Goal: Transaction & Acquisition: Obtain resource

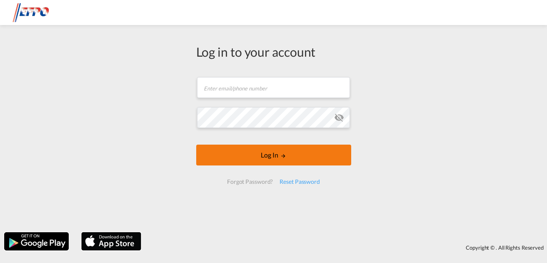
type input "[EMAIL_ADDRESS][DOMAIN_NAME]"
click at [274, 156] on button "Log In" at bounding box center [273, 154] width 155 height 21
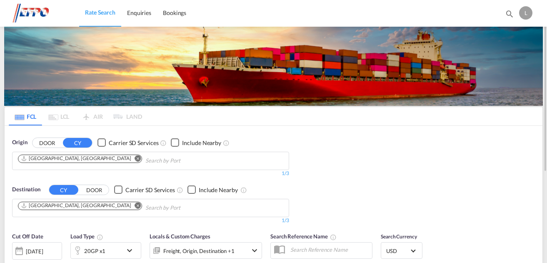
scroll to position [42, 0]
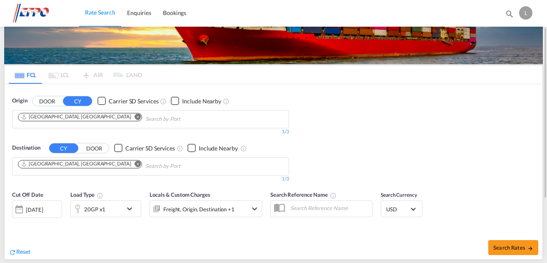
click at [135, 117] on md-icon "Remove" at bounding box center [138, 116] width 6 height 6
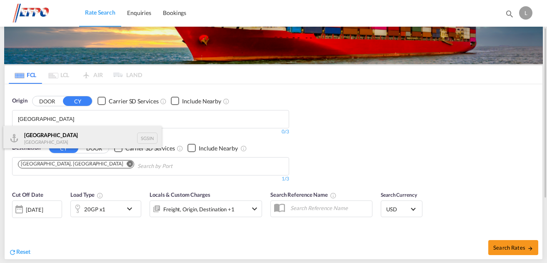
type input "[GEOGRAPHIC_DATA]"
click at [47, 134] on div "Singapore Singapore SGSIN" at bounding box center [82, 138] width 158 height 25
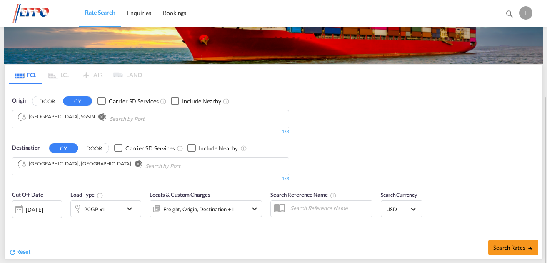
scroll to position [83, 0]
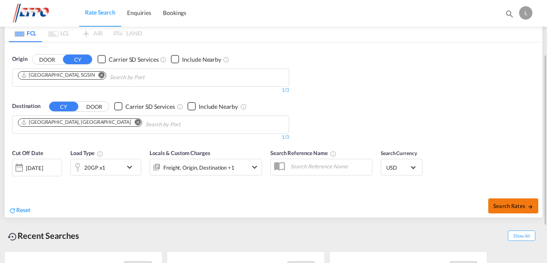
click at [516, 207] on span "Search Rates" at bounding box center [513, 205] width 40 height 7
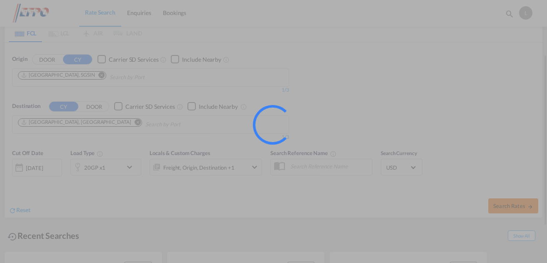
type input "SGSIN to DEHAM / [DATE]"
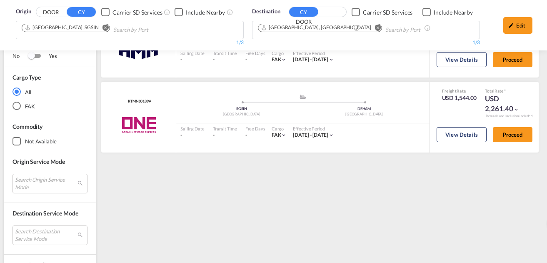
scroll to position [144, 0]
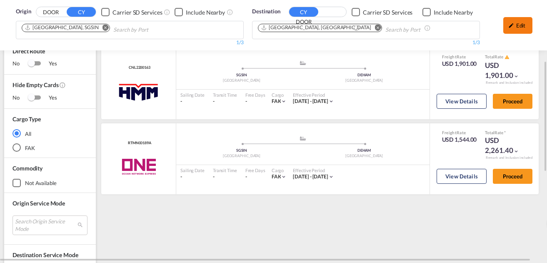
click at [515, 24] on div "Edit" at bounding box center [517, 25] width 29 height 17
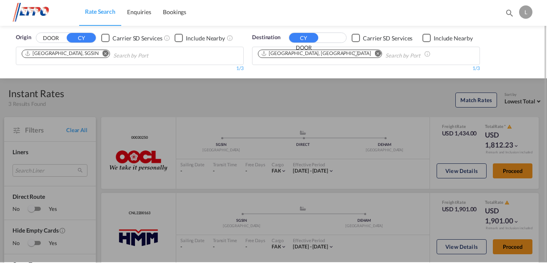
scroll to position [0, 0]
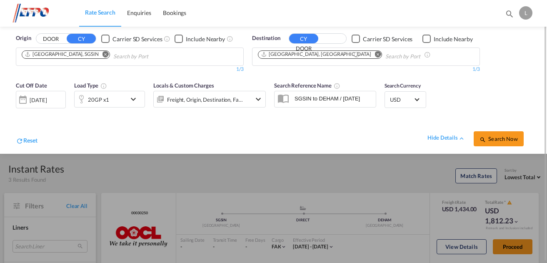
click at [60, 97] on div "[DATE]" at bounding box center [41, 99] width 50 height 17
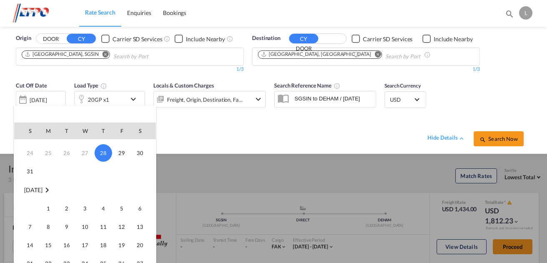
scroll to position [83, 0]
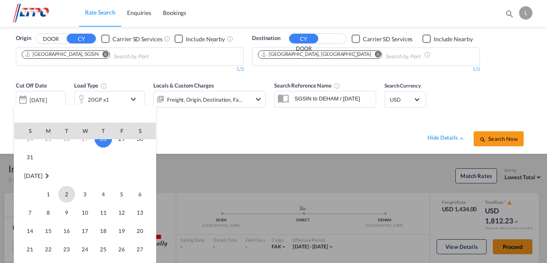
click at [65, 199] on span "2" at bounding box center [66, 194] width 17 height 17
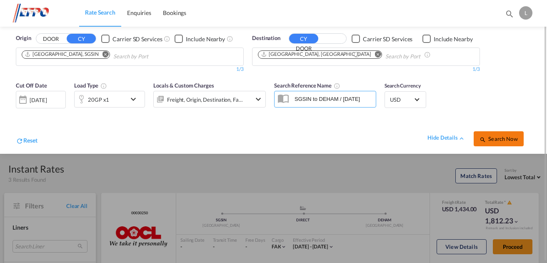
click at [501, 135] on button "Search Now" at bounding box center [498, 138] width 50 height 15
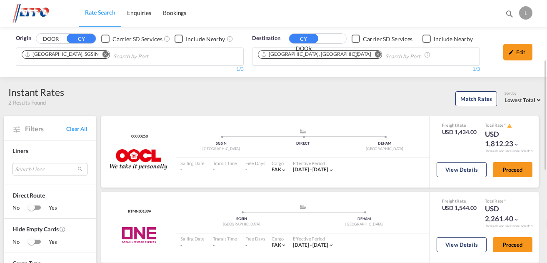
scroll to position [42, 0]
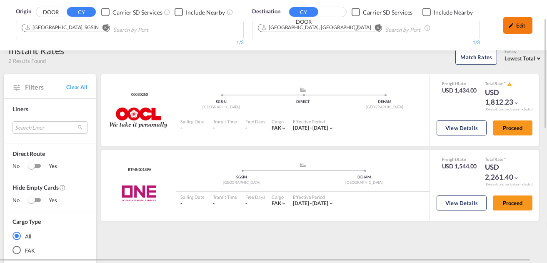
click at [510, 24] on md-icon "icon-pencil" at bounding box center [511, 25] width 6 height 6
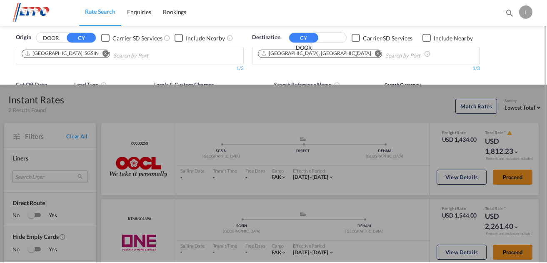
scroll to position [0, 0]
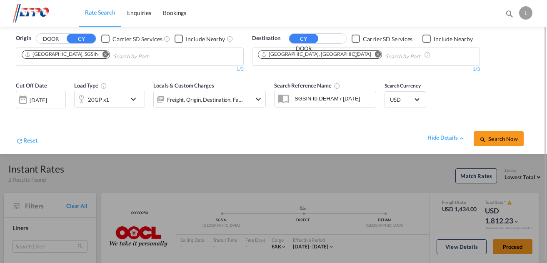
click at [122, 92] on div "20GP x1" at bounding box center [101, 99] width 52 height 17
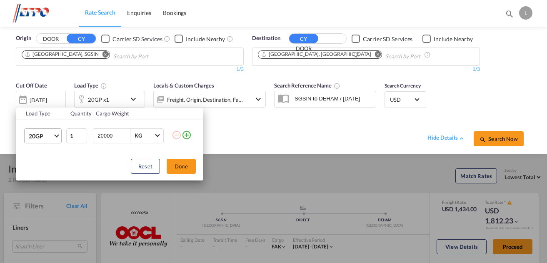
click at [39, 139] on span "20GP" at bounding box center [41, 136] width 24 height 8
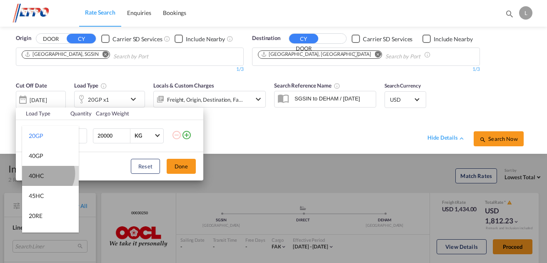
click at [45, 173] on md-option "40HC" at bounding box center [50, 176] width 57 height 20
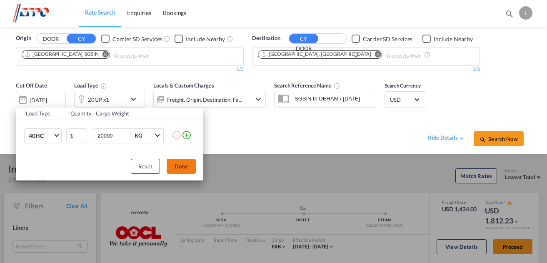
click at [185, 167] on button "Done" at bounding box center [181, 166] width 29 height 15
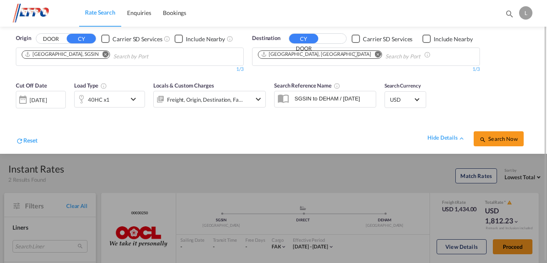
click at [493, 129] on div "Search Now" at bounding box center [501, 134] width 57 height 23
click at [493, 131] on button "Search Now" at bounding box center [498, 138] width 50 height 15
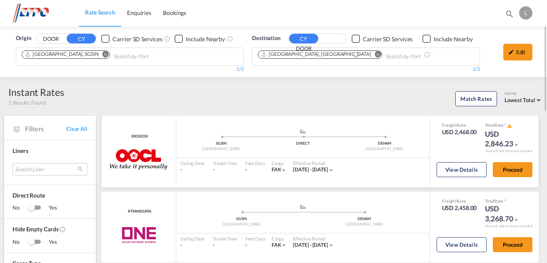
scroll to position [42, 0]
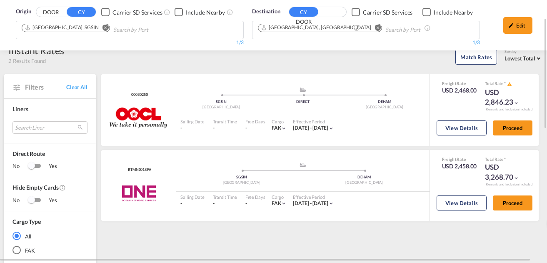
click at [102, 30] on md-icon "Remove" at bounding box center [105, 28] width 6 height 6
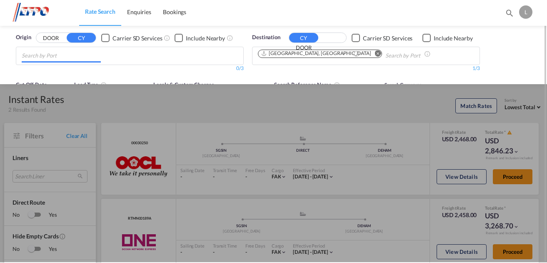
scroll to position [0, 0]
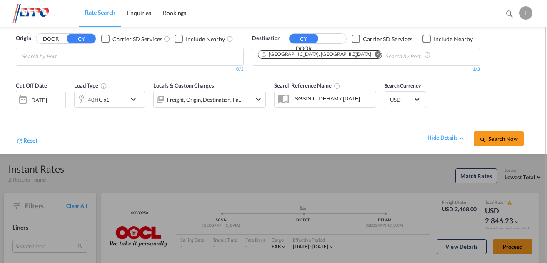
click at [86, 51] on body "Rate Search Enquiries Bookings Rate Search Enquiries Bookings" at bounding box center [273, 131] width 547 height 263
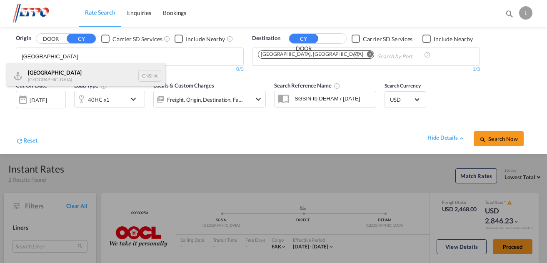
type input "[GEOGRAPHIC_DATA]"
click at [88, 71] on div "Shanghai [GEOGRAPHIC_DATA] CNSHA" at bounding box center [86, 75] width 158 height 25
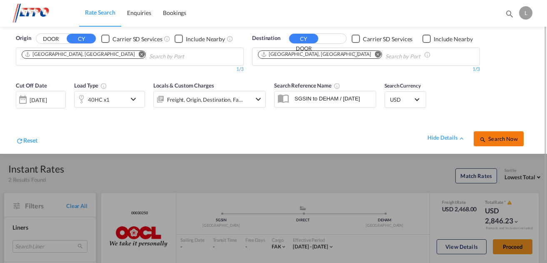
click at [489, 137] on span "Search Now" at bounding box center [498, 138] width 38 height 7
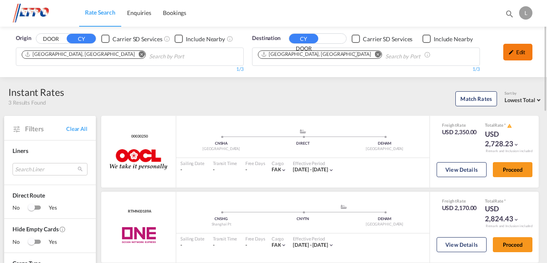
click at [523, 52] on div "Edit" at bounding box center [517, 52] width 29 height 17
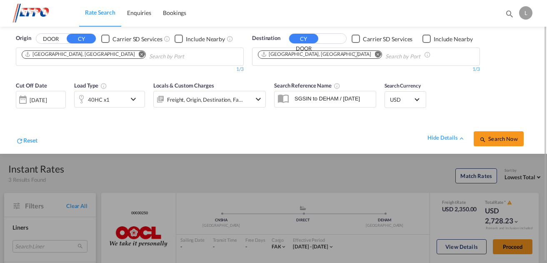
click at [124, 102] on div "40HC x1" at bounding box center [101, 99] width 52 height 17
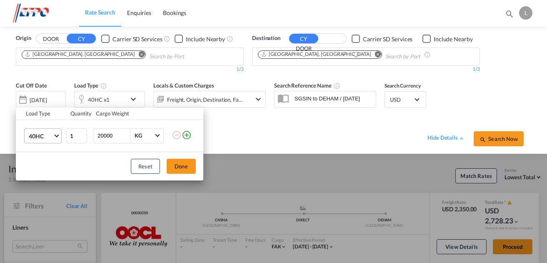
click at [59, 133] on md-select-value "40HC" at bounding box center [44, 136] width 33 height 14
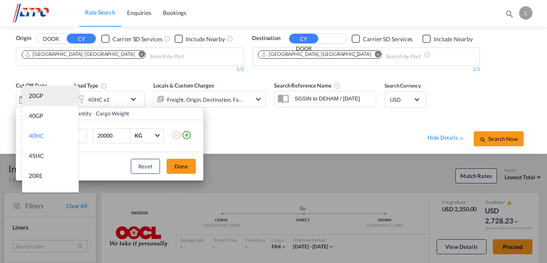
click at [49, 97] on md-option "20GP" at bounding box center [50, 96] width 57 height 20
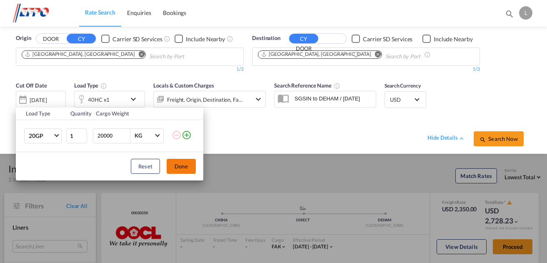
click at [183, 167] on button "Done" at bounding box center [181, 166] width 29 height 15
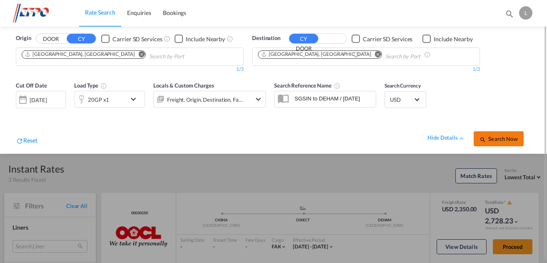
click at [493, 145] on button "Search Now" at bounding box center [498, 138] width 50 height 15
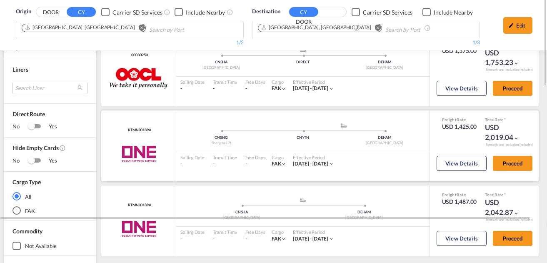
scroll to position [40, 0]
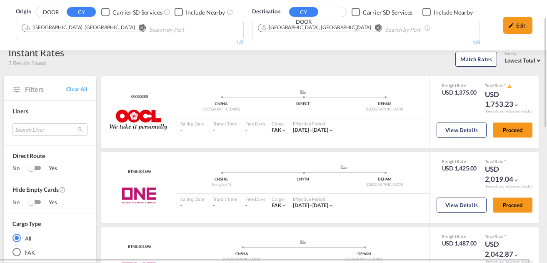
click at [139, 28] on md-icon "Remove" at bounding box center [142, 28] width 6 height 6
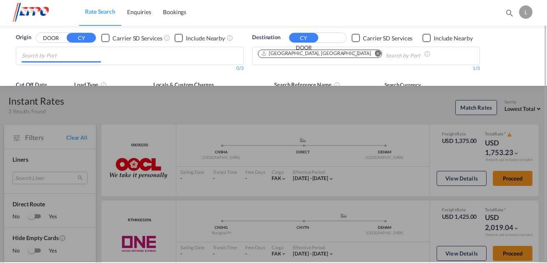
scroll to position [0, 0]
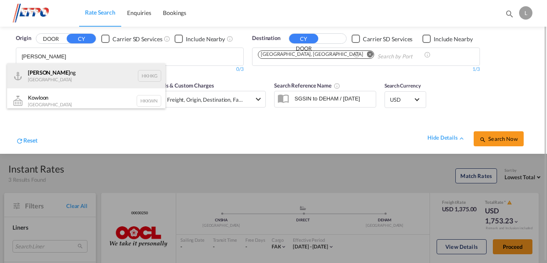
type input "[PERSON_NAME]"
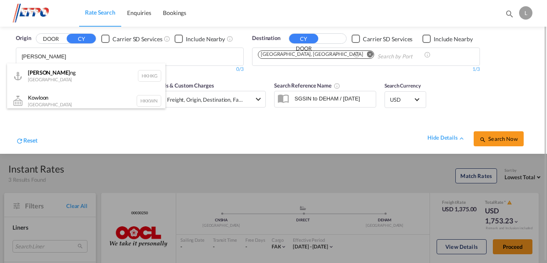
drag, startPoint x: 63, startPoint y: 66, endPoint x: 135, endPoint y: 88, distance: 75.3
click at [63, 67] on div "Hong Ko ng Hong Kong HKHKG" at bounding box center [86, 75] width 158 height 25
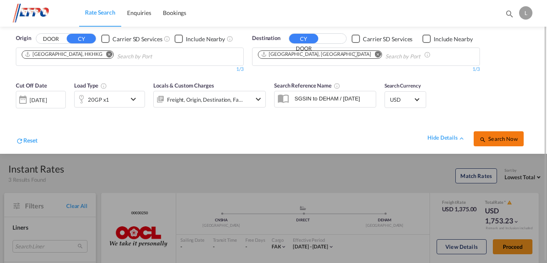
click at [491, 140] on span "Search Now" at bounding box center [498, 138] width 38 height 7
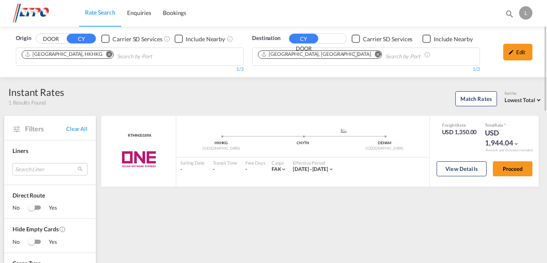
drag, startPoint x: 514, startPoint y: 52, endPoint x: 510, endPoint y: 55, distance: 5.1
click at [515, 52] on div "Edit" at bounding box center [517, 52] width 29 height 17
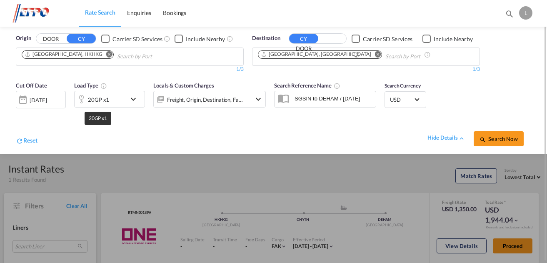
click at [103, 100] on div "20GP x1" at bounding box center [98, 100] width 21 height 12
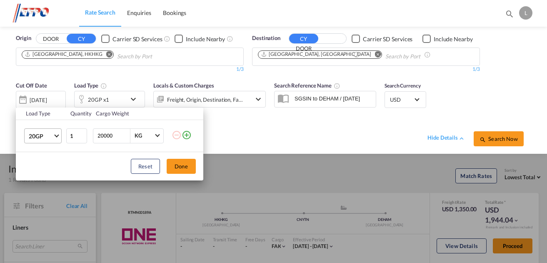
click at [50, 131] on md-select-value "20GP" at bounding box center [44, 136] width 33 height 14
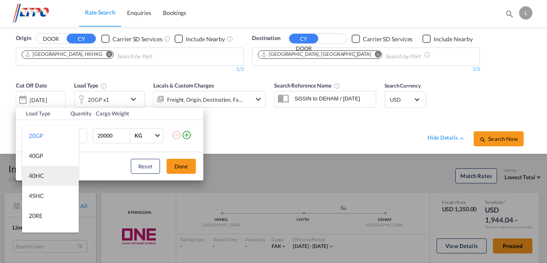
click at [45, 172] on md-option "40HC" at bounding box center [50, 176] width 57 height 20
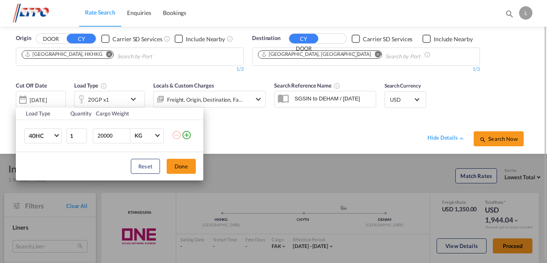
click at [190, 168] on button "Done" at bounding box center [181, 166] width 29 height 15
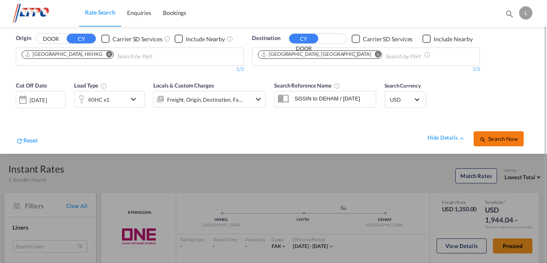
click at [490, 141] on span "Search Now" at bounding box center [498, 138] width 38 height 7
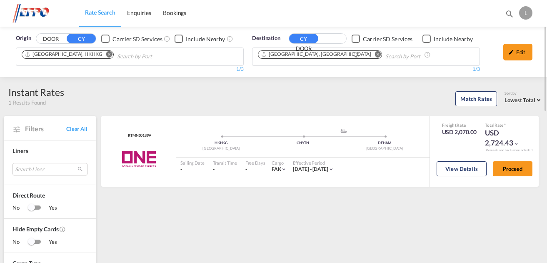
click at [106, 57] on md-icon "Remove" at bounding box center [109, 54] width 6 height 6
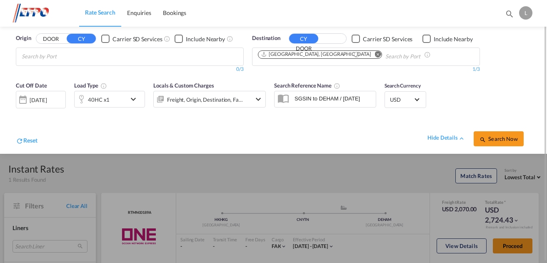
click at [84, 57] on body "Rate Search Enquiries Bookings Rate Search Enquiries Bookings" at bounding box center [273, 131] width 547 height 263
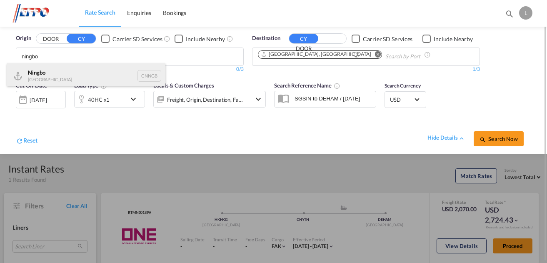
type input "ningbo"
click at [91, 72] on div "Ningbo China CNNGB" at bounding box center [86, 75] width 158 height 25
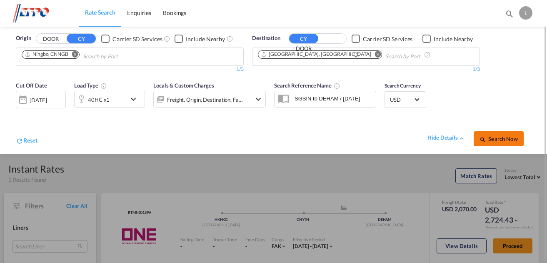
click at [495, 137] on span "Search Now" at bounding box center [498, 138] width 38 height 7
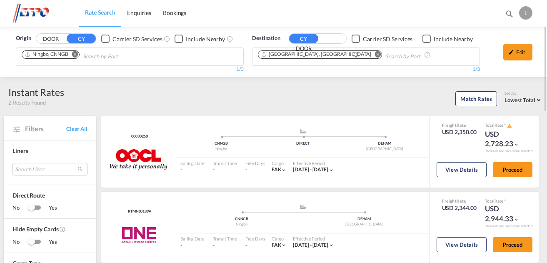
click at [77, 54] on md-icon "Remove" at bounding box center [75, 54] width 6 height 6
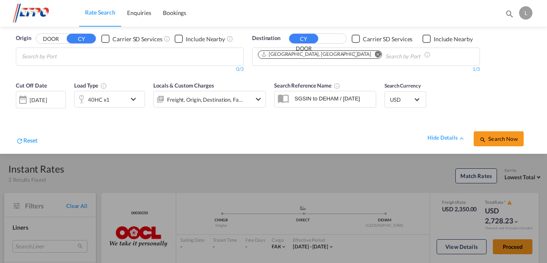
click at [65, 58] on body "Rate Search Enquiries Bookings Rate Search Enquiries Bookings" at bounding box center [273, 131] width 547 height 263
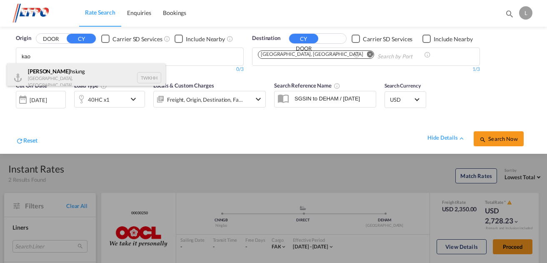
type input "kao"
click at [62, 72] on div "Kao hsiung [GEOGRAPHIC_DATA], Province of [GEOGRAPHIC_DATA] TWKHH" at bounding box center [86, 77] width 158 height 29
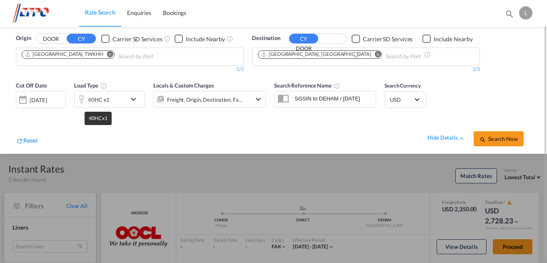
click at [95, 96] on div "40HC x1" at bounding box center [99, 100] width 22 height 12
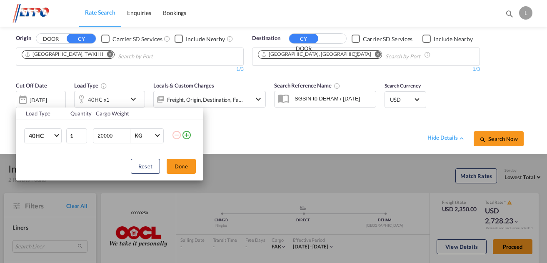
click at [64, 138] on td "40HC 20GP 40GP 40HC 45HC 20RE 40RE 40HR 20OT 40OT 20FR 40FR 40NR 20NR 45S 20TK …" at bounding box center [41, 135] width 50 height 32
click at [54, 137] on md-select-value "40HC" at bounding box center [44, 136] width 33 height 14
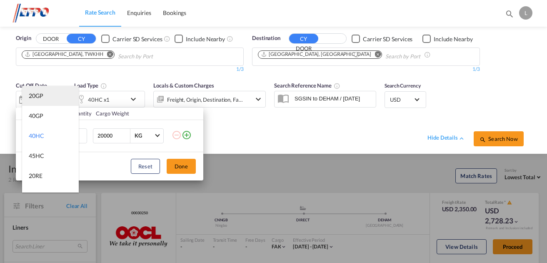
click at [42, 95] on div "20GP" at bounding box center [36, 96] width 15 height 8
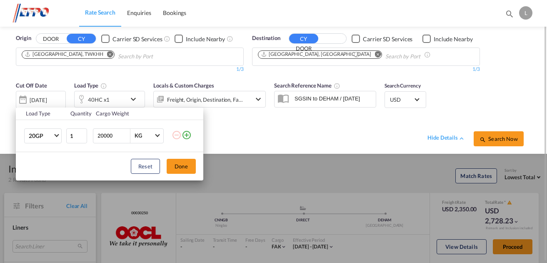
click at [193, 164] on button "Done" at bounding box center [181, 166] width 29 height 15
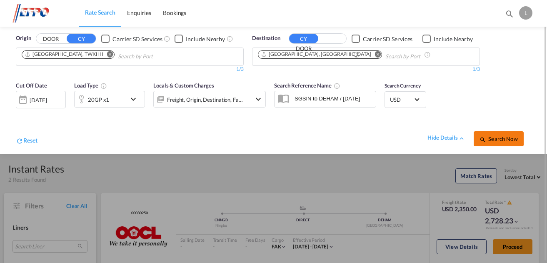
click at [499, 140] on span "Search Now" at bounding box center [498, 138] width 38 height 7
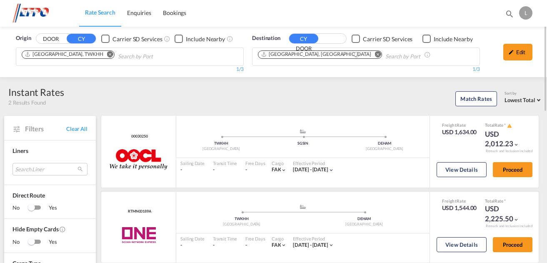
drag, startPoint x: 499, startPoint y: 140, endPoint x: 363, endPoint y: 95, distance: 143.5
click at [363, 95] on div "Match Rates Sort by Lowest Total Lowest Freight Lowest Total Fastest Transit Sa…" at bounding box center [303, 97] width 478 height 17
click at [523, 55] on div "Edit" at bounding box center [517, 52] width 29 height 17
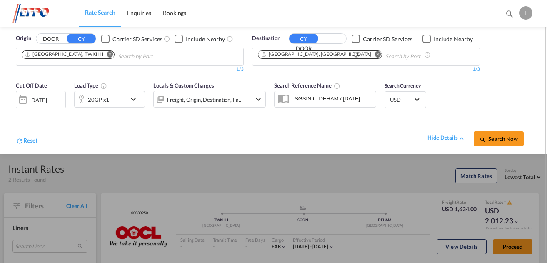
click at [119, 98] on div "20GP x1" at bounding box center [101, 99] width 52 height 17
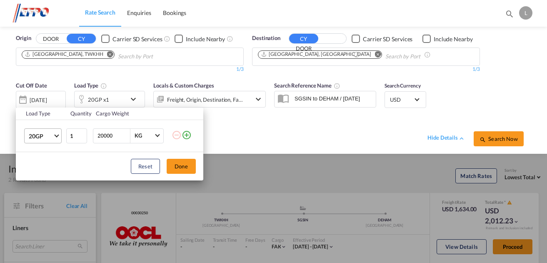
click at [44, 137] on span "20GP" at bounding box center [41, 136] width 24 height 8
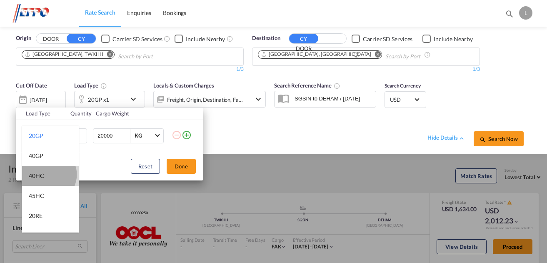
click at [48, 174] on md-option "40HC" at bounding box center [50, 176] width 57 height 20
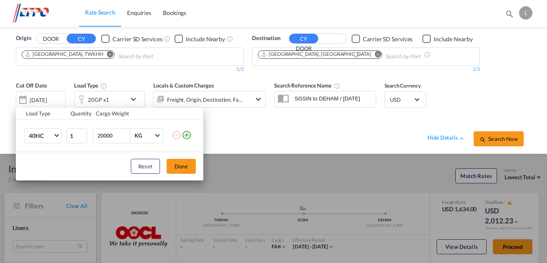
click at [201, 167] on div "Reset Done" at bounding box center [109, 166] width 187 height 28
click at [193, 166] on button "Done" at bounding box center [181, 166] width 29 height 15
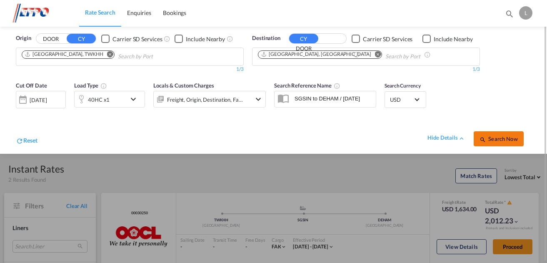
click at [493, 142] on button "Search Now" at bounding box center [498, 138] width 50 height 15
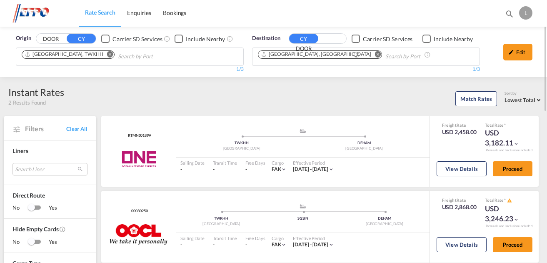
click at [107, 56] on md-icon "Remove" at bounding box center [110, 54] width 6 height 6
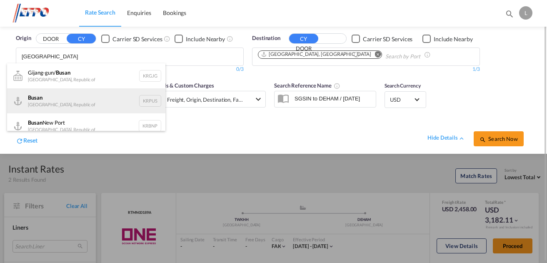
type input "[GEOGRAPHIC_DATA]"
click at [46, 98] on div "Busan Korea, Republic of KRPUS" at bounding box center [86, 100] width 158 height 25
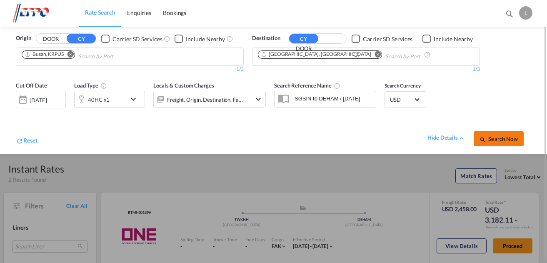
click at [515, 139] on span "Search Now" at bounding box center [498, 138] width 38 height 7
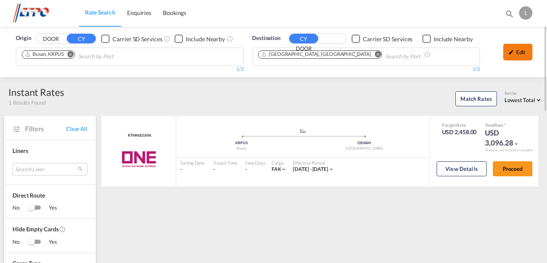
click at [518, 47] on div "Edit" at bounding box center [517, 52] width 29 height 17
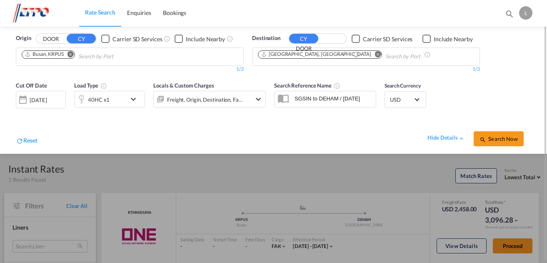
click at [252, 167] on div at bounding box center [273, 131] width 547 height 263
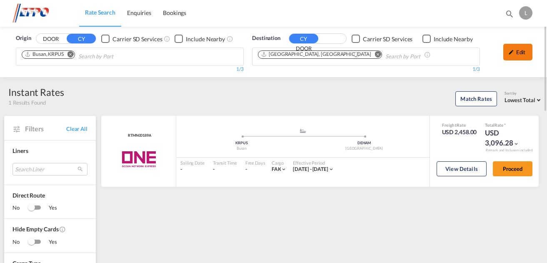
click at [519, 47] on div "Edit" at bounding box center [517, 52] width 29 height 17
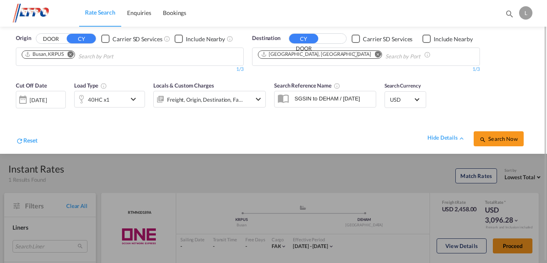
click at [119, 100] on div "40HC x1" at bounding box center [101, 99] width 52 height 17
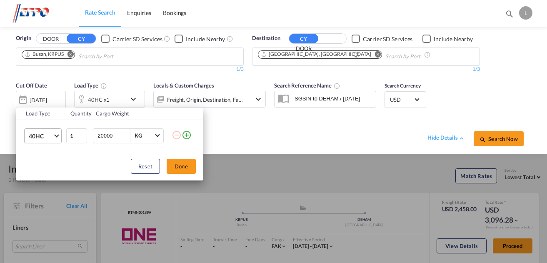
click at [45, 141] on md-select-value "40HC" at bounding box center [44, 136] width 33 height 14
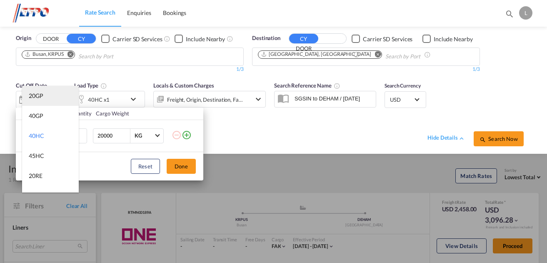
click at [50, 91] on md-option "20GP" at bounding box center [50, 96] width 57 height 20
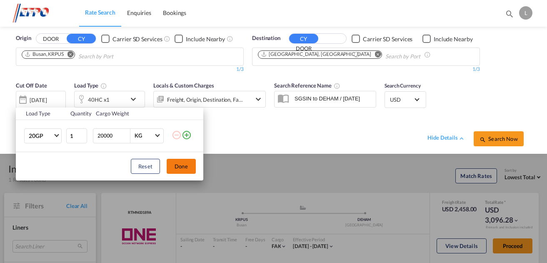
click at [182, 169] on button "Done" at bounding box center [181, 166] width 29 height 15
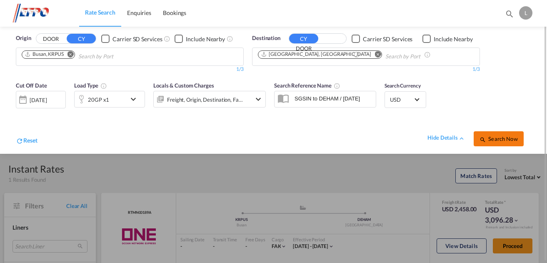
click at [498, 132] on button "Search Now" at bounding box center [498, 138] width 50 height 15
